Goal: Entertainment & Leisure: Consume media (video, audio)

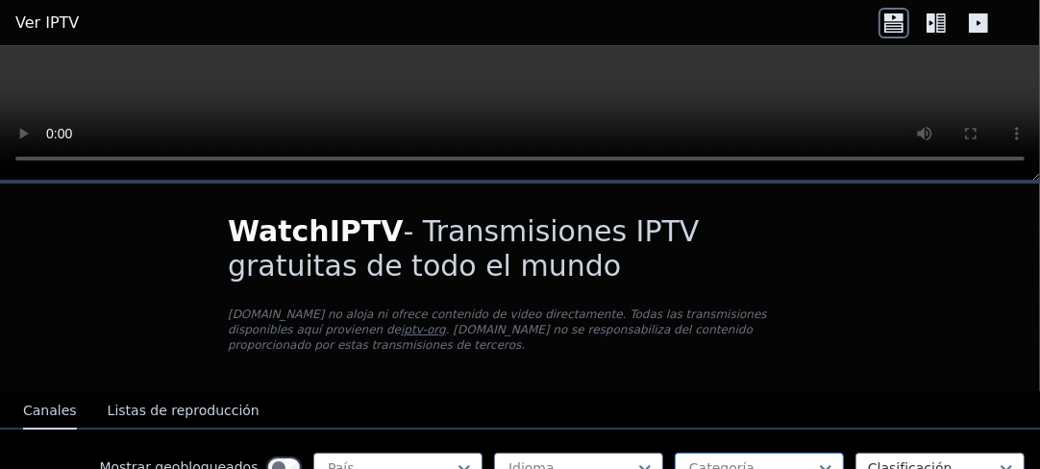
click at [579, 268] on div at bounding box center [751, 467] width 129 height 19
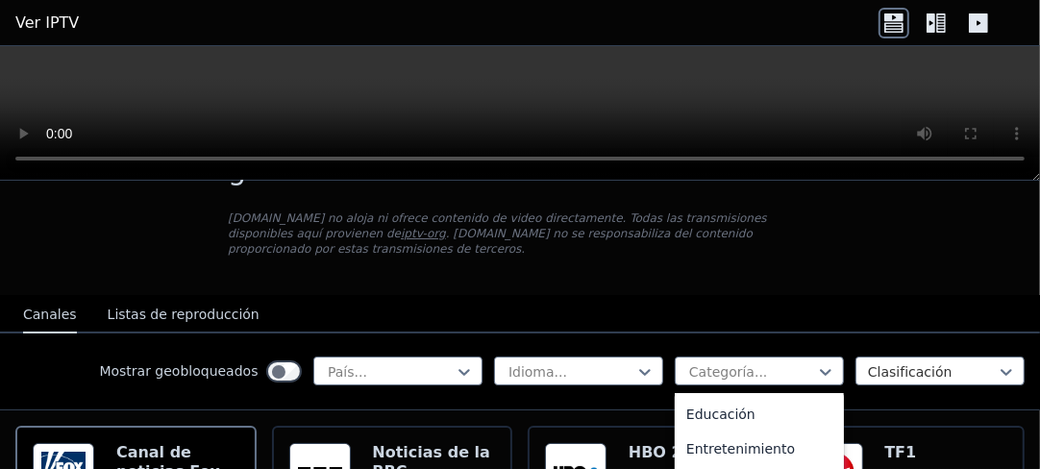
scroll to position [306, 0]
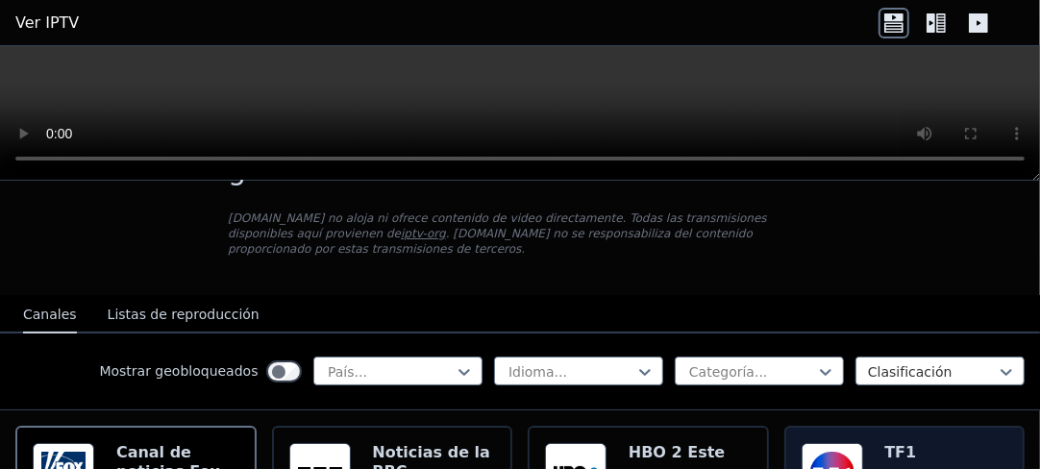
drag, startPoint x: 842, startPoint y: 412, endPoint x: 847, endPoint y: 425, distance: 13.4
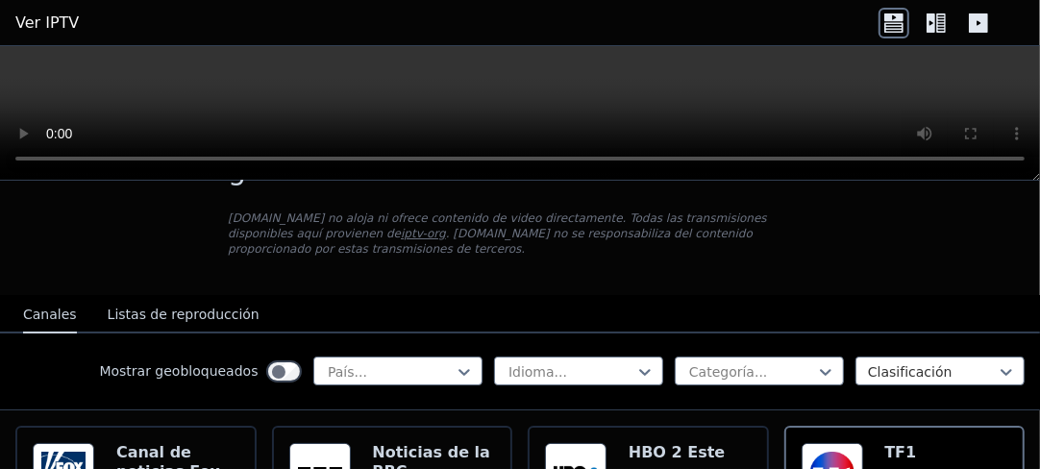
click at [579, 268] on div "Mostrar geobloqueados País... Idioma... Categoría... Clasificación" at bounding box center [520, 372] width 1040 height 77
click at [579, 268] on icon at bounding box center [825, 371] width 19 height 19
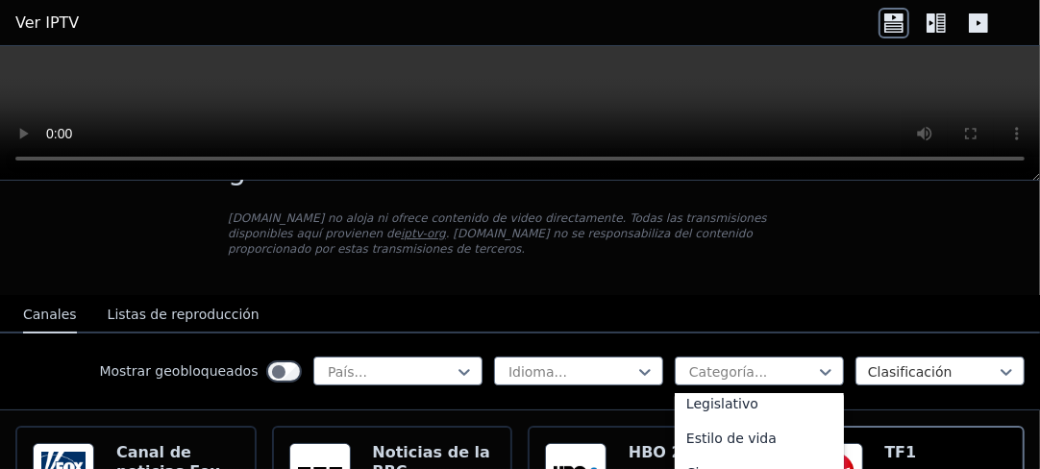
scroll to position [494, 0]
click at [579, 268] on font "Cine" at bounding box center [701, 439] width 30 height 15
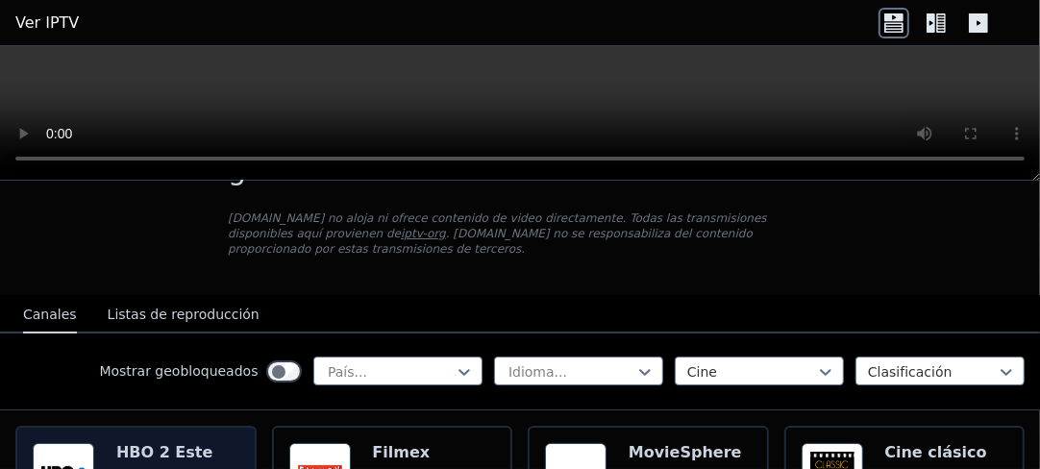
click at [56, 268] on img at bounding box center [64, 474] width 62 height 62
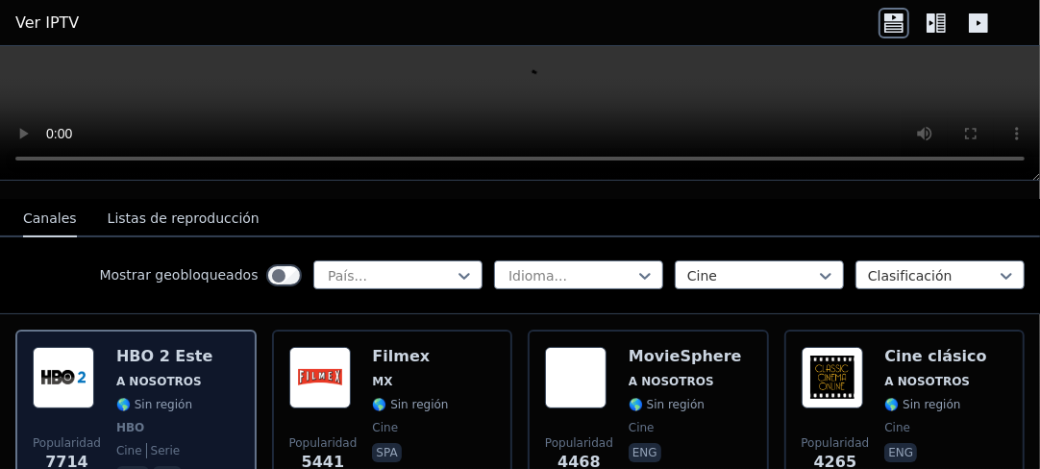
scroll to position [96, 0]
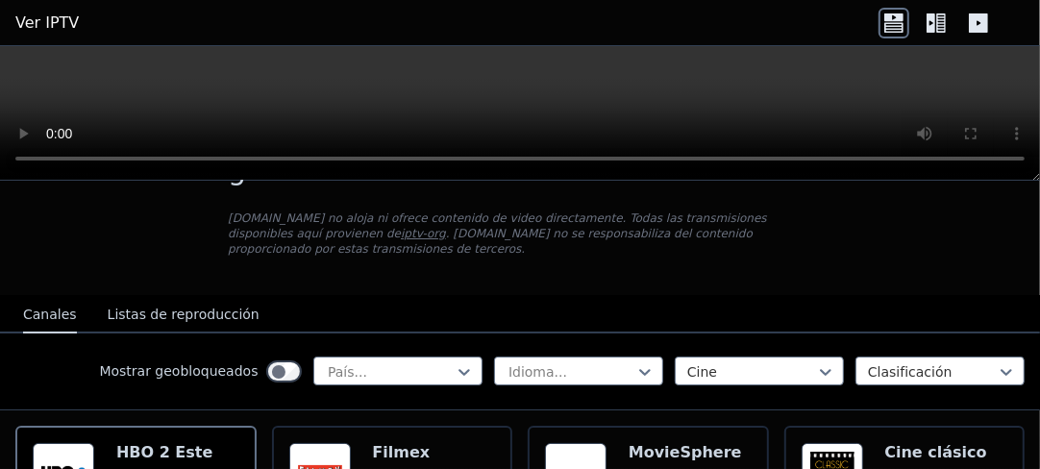
click at [56, 268] on font "Canales" at bounding box center [50, 314] width 54 height 15
click at [57, 268] on font "Canales" at bounding box center [50, 314] width 54 height 15
click at [150, 268] on font "Listas de reproducción" at bounding box center [184, 314] width 152 height 15
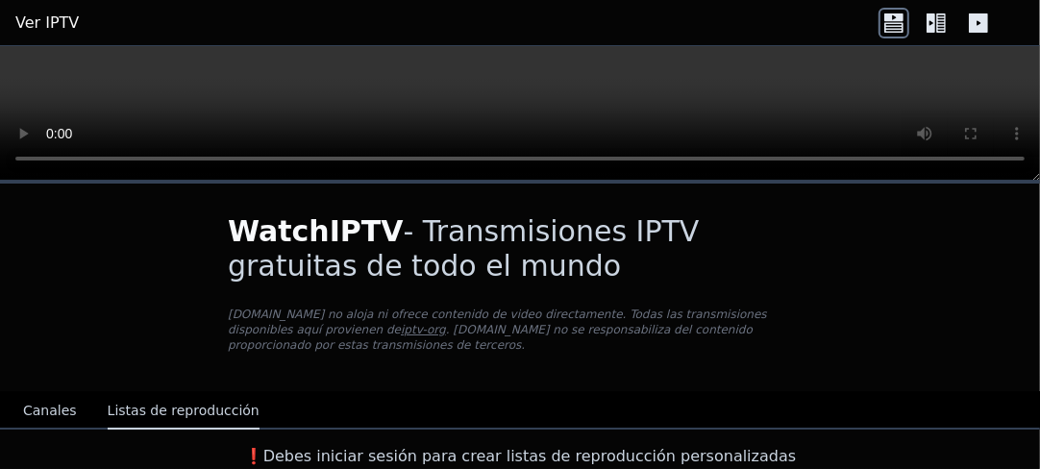
click at [49, 268] on font "Canales" at bounding box center [50, 410] width 54 height 15
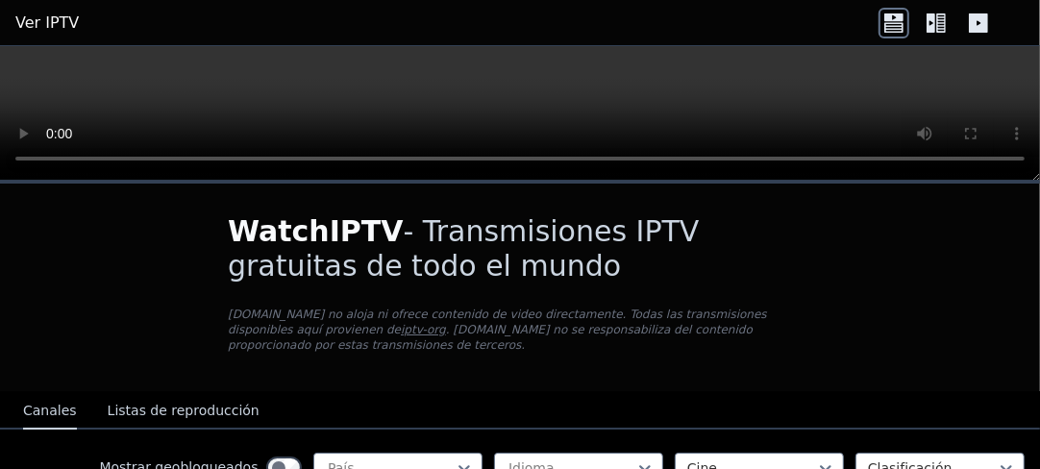
click at [27, 17] on font "Ver IPTV" at bounding box center [46, 22] width 63 height 18
click at [47, 17] on font "Ver IPTV" at bounding box center [46, 22] width 63 height 18
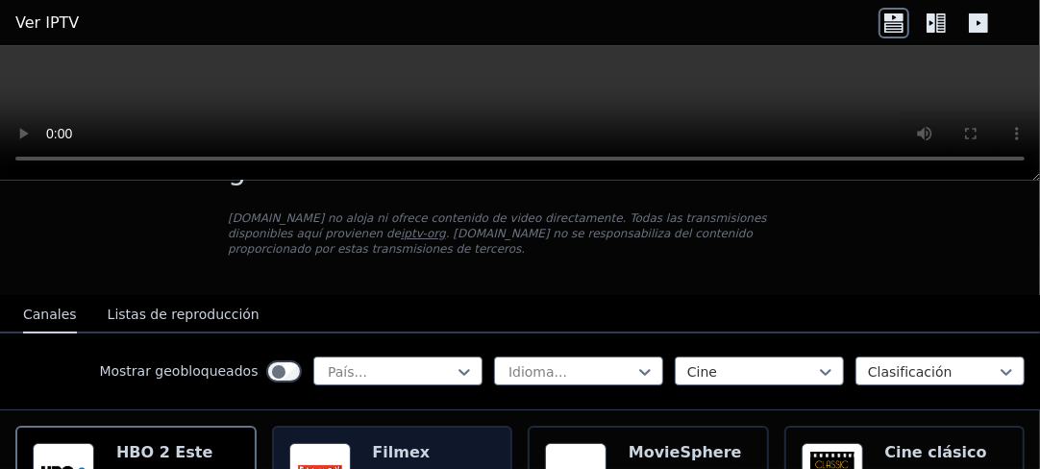
scroll to position [192, 0]
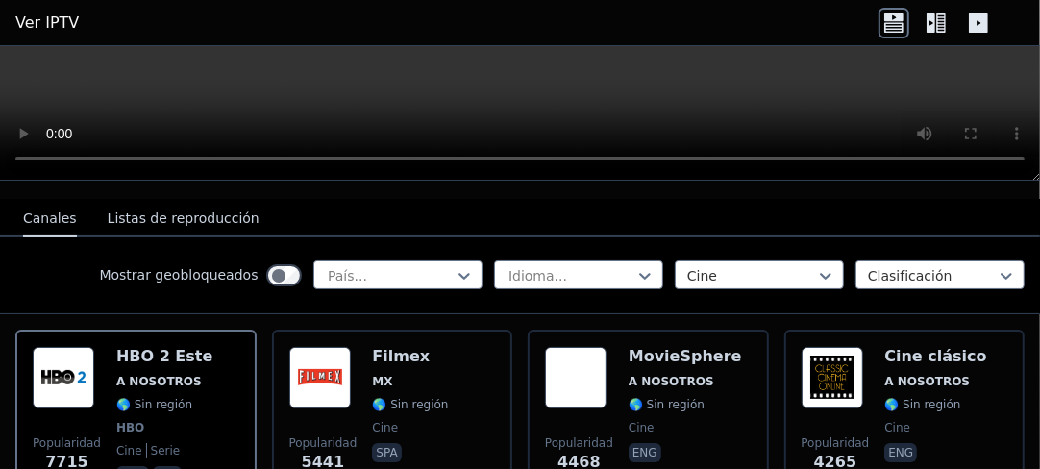
click at [579, 15] on icon at bounding box center [978, 22] width 19 height 19
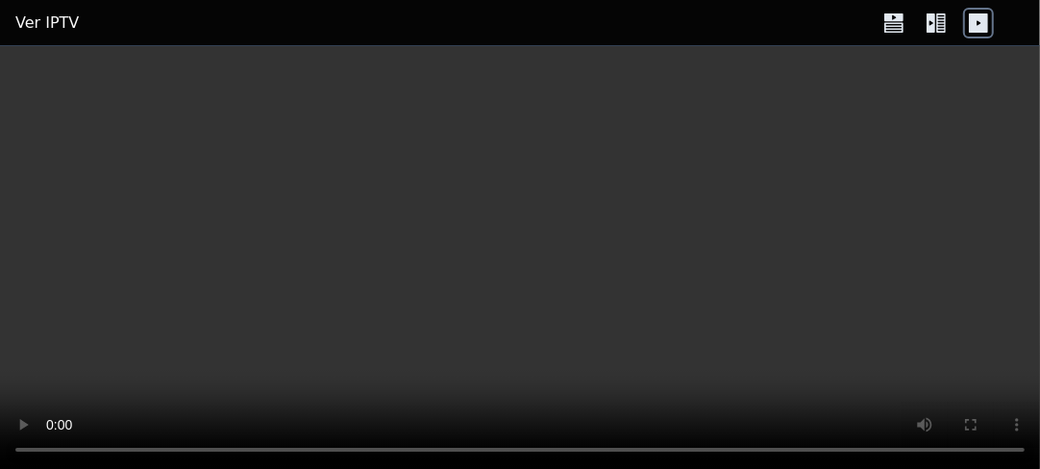
click at [579, 17] on icon at bounding box center [936, 23] width 31 height 31
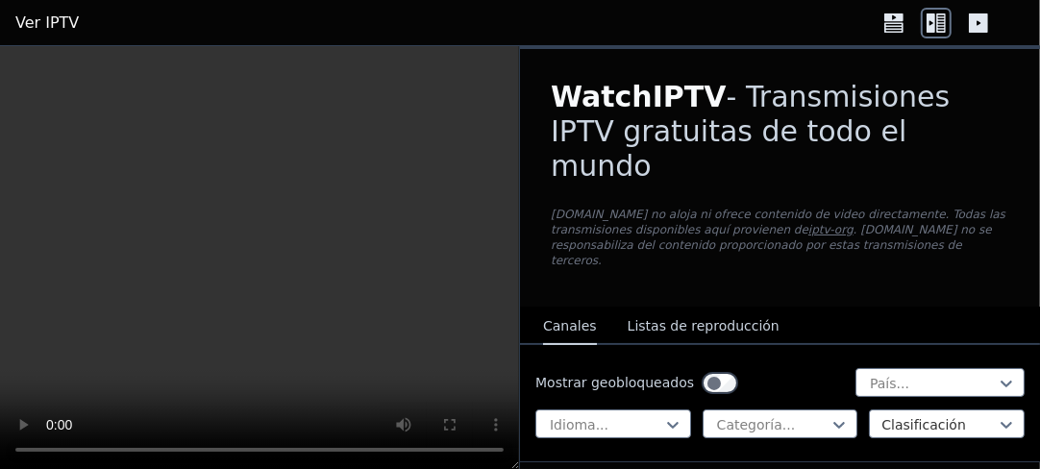
click at [579, 13] on icon at bounding box center [893, 17] width 19 height 8
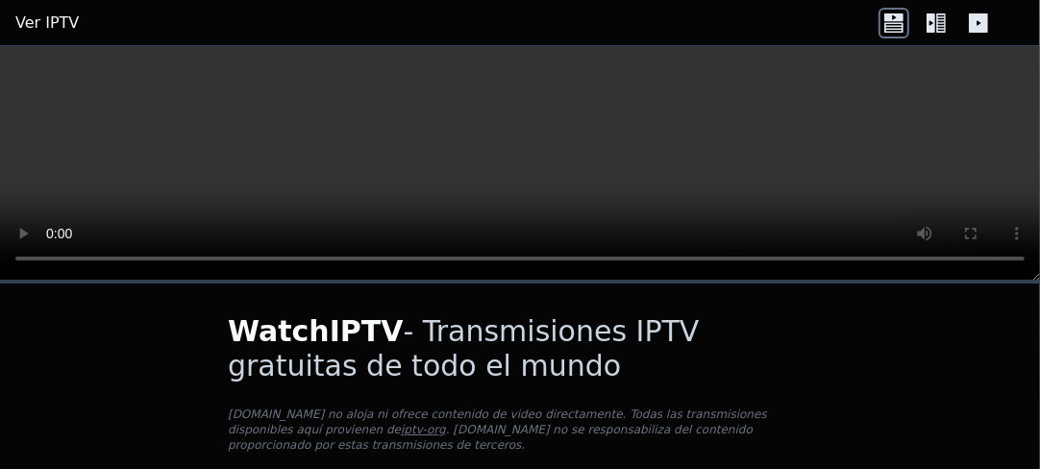
click at [45, 16] on font "Ver IPTV" at bounding box center [46, 22] width 63 height 18
click at [579, 17] on icon at bounding box center [978, 22] width 19 height 19
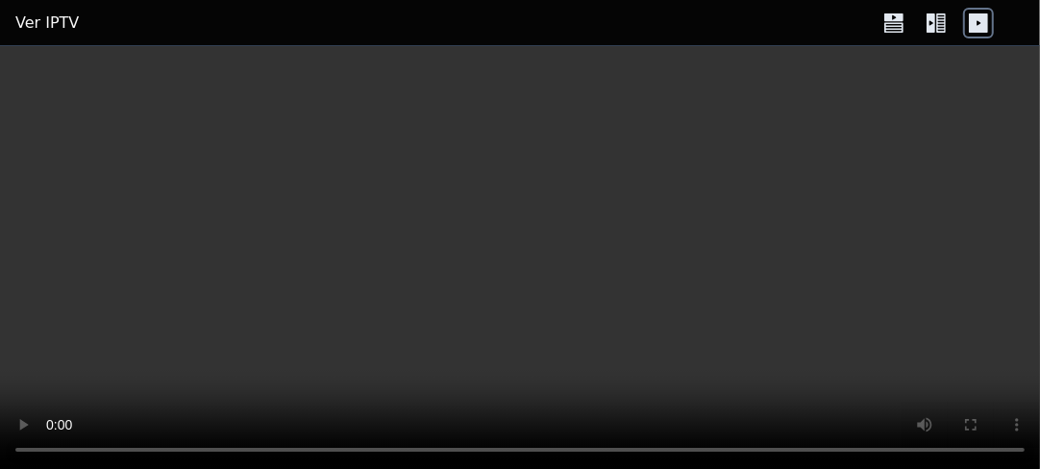
click at [44, 13] on font "Ver IPTV" at bounding box center [46, 22] width 63 height 18
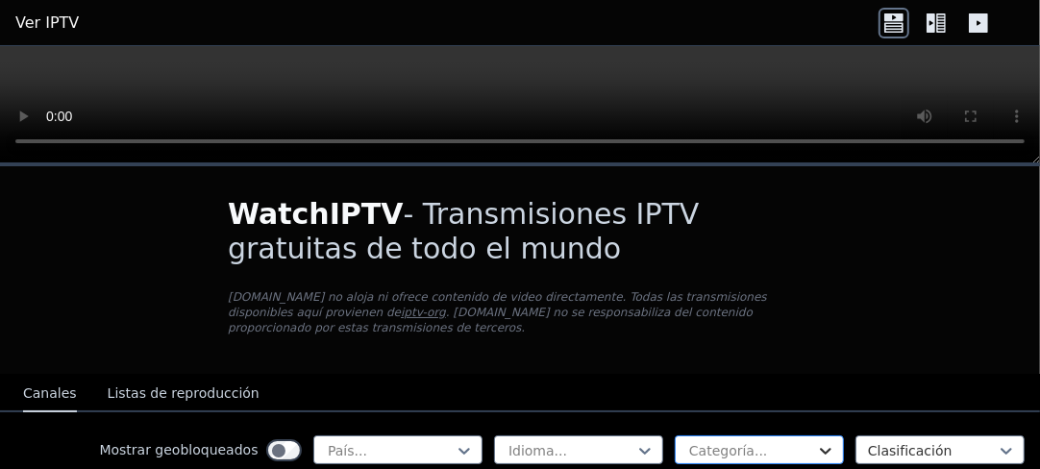
click at [825, 448] on icon at bounding box center [826, 451] width 12 height 7
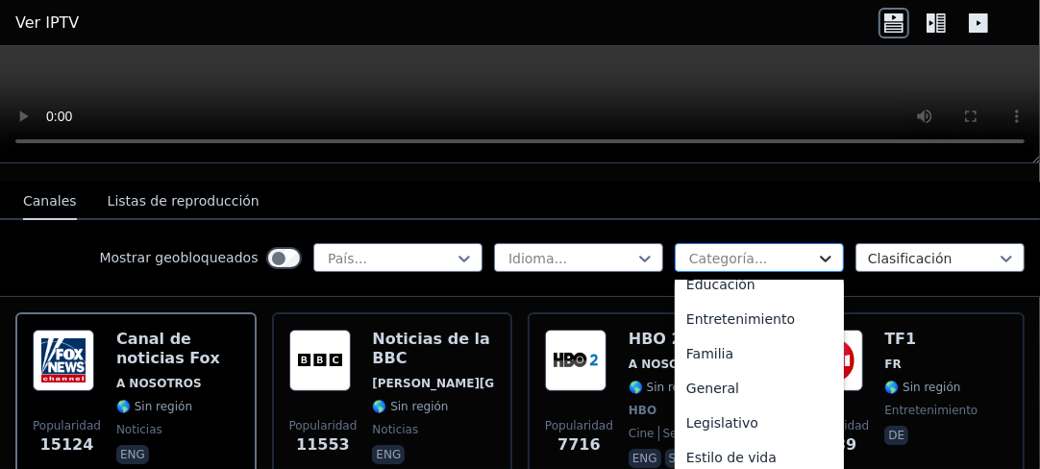
scroll to position [360, 0]
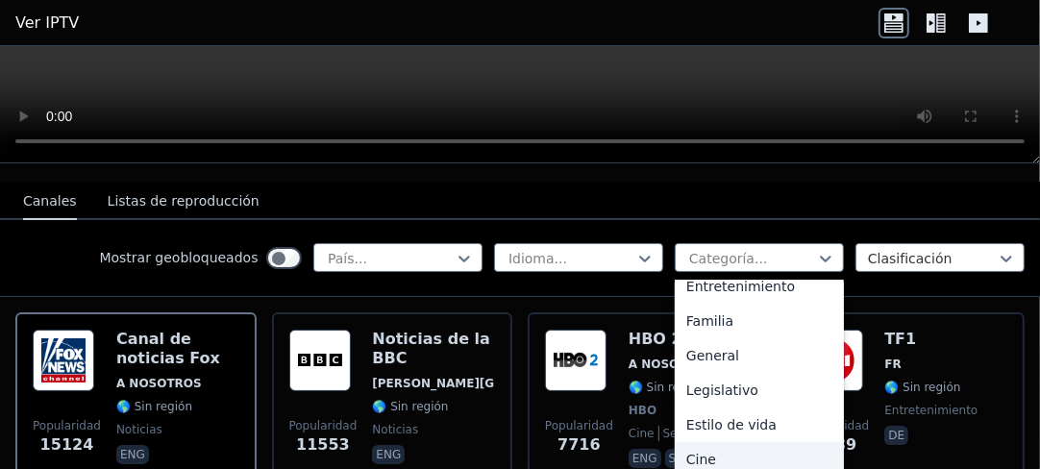
click at [730, 442] on div "Cine" at bounding box center [759, 459] width 169 height 35
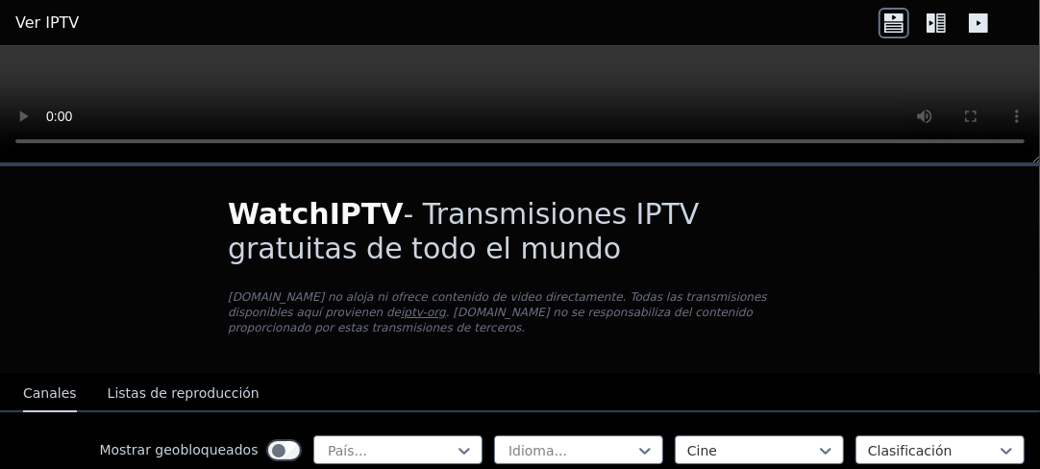
scroll to position [96, 0]
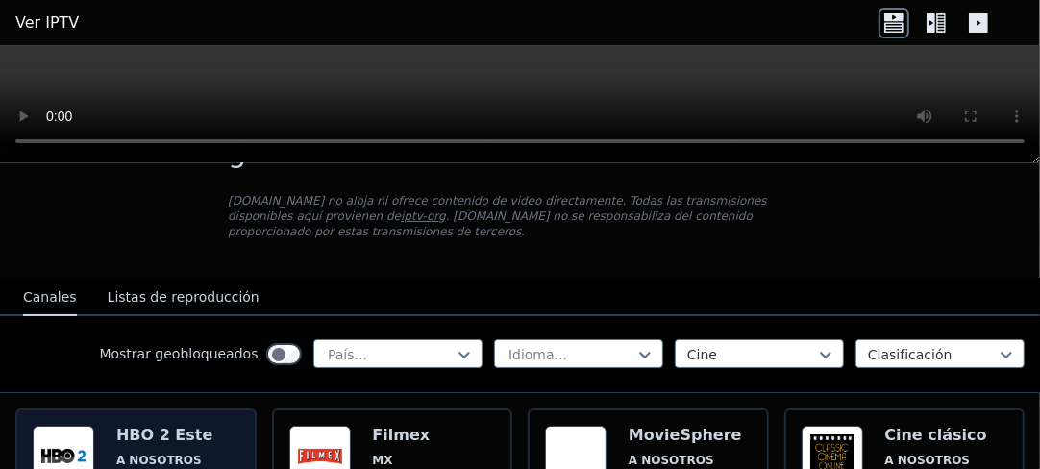
click at [67, 426] on img at bounding box center [64, 457] width 62 height 62
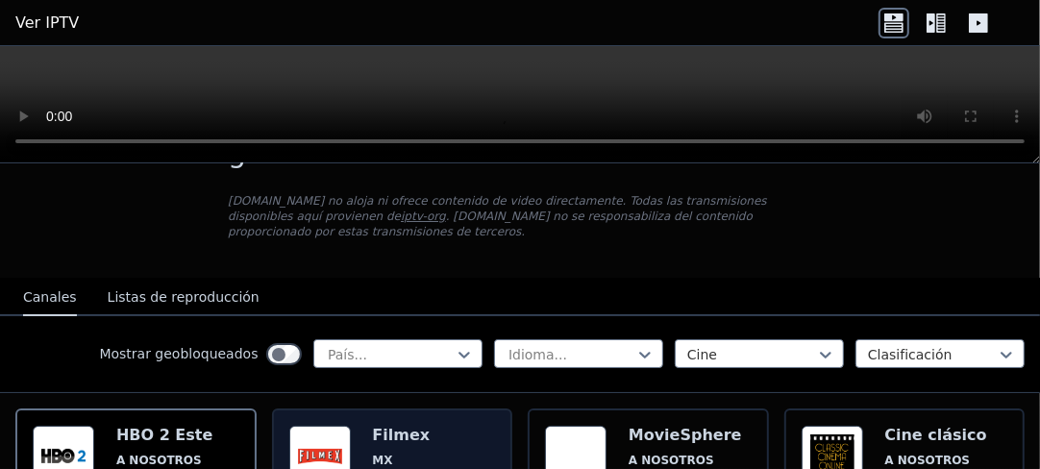
scroll to position [192, 0]
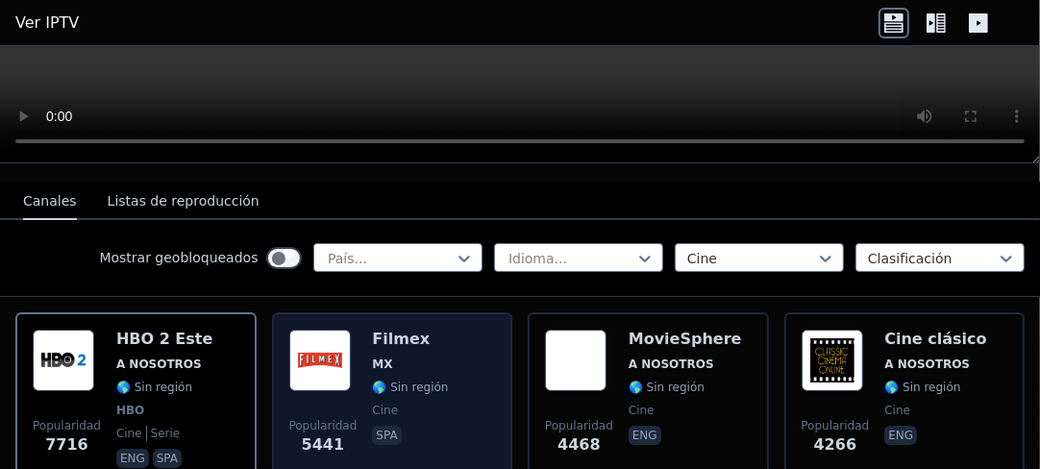
click at [329, 333] on img at bounding box center [320, 361] width 62 height 62
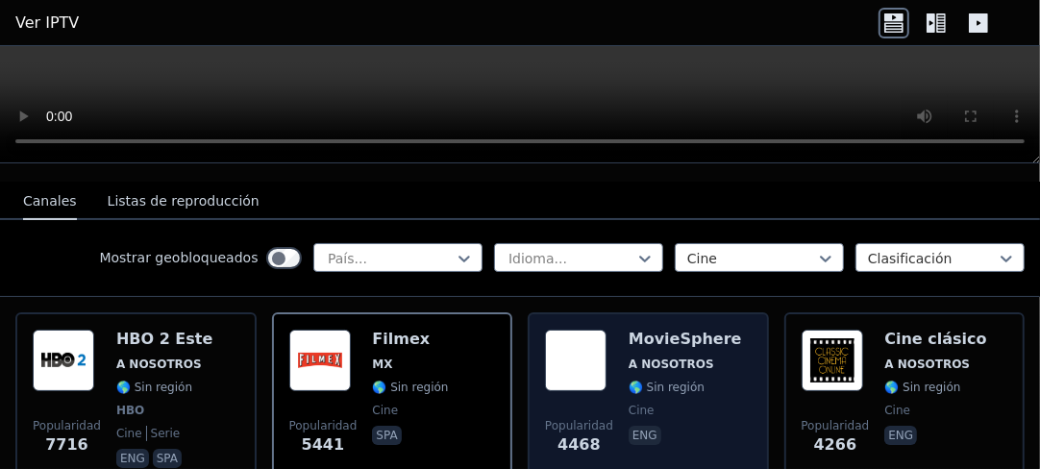
click at [631, 346] on div "MovieSphere A NOSOTROS 🌎 Sin región cine eng" at bounding box center [685, 401] width 113 height 142
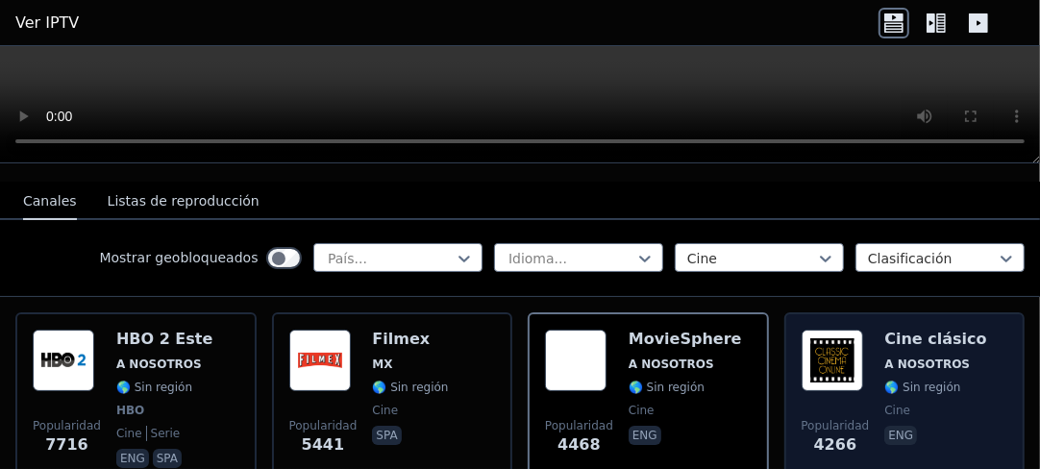
click at [919, 330] on div "Cine clásico A NOSOTROS 🌎 Sin región cine eng" at bounding box center [935, 401] width 102 height 142
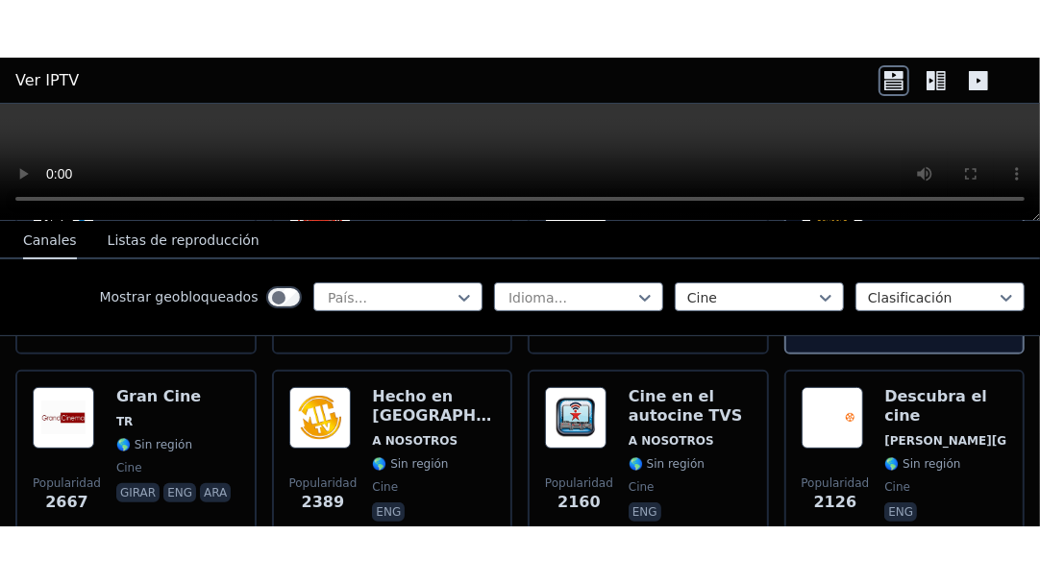
scroll to position [288, 0]
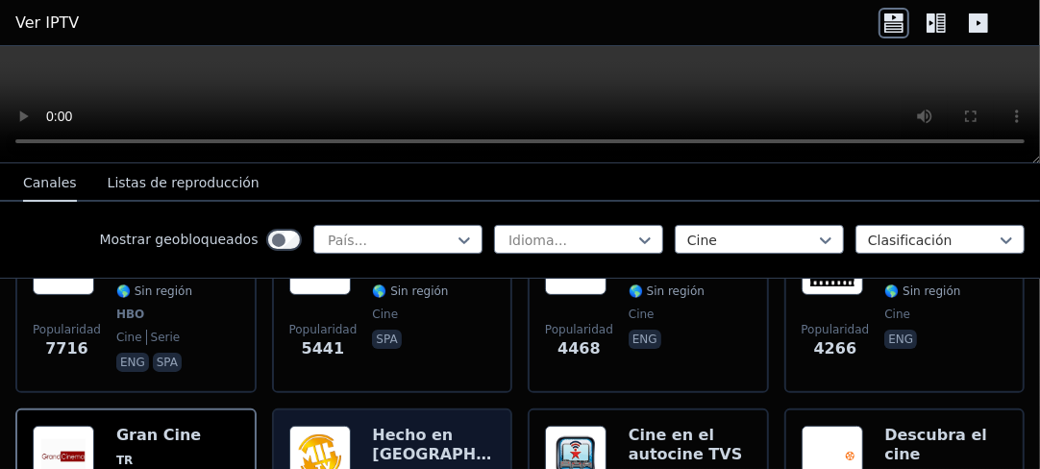
click at [405, 426] on font "Hecho en [GEOGRAPHIC_DATA]" at bounding box center [462, 444] width 180 height 37
